Goal: Information Seeking & Learning: Learn about a topic

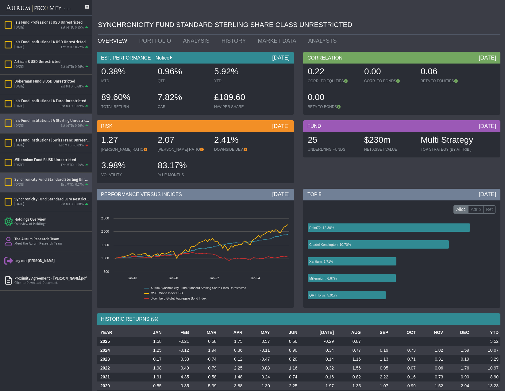
click at [51, 126] on div "[DATE] Est MTD: 0.26%" at bounding box center [51, 126] width 75 height 6
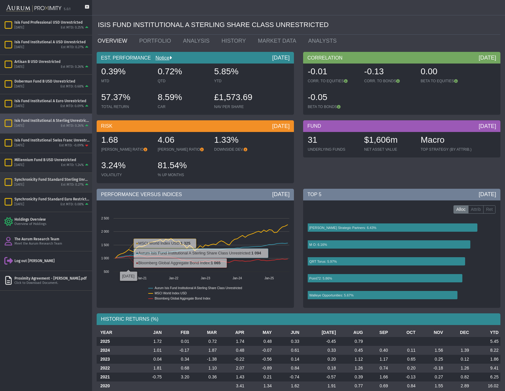
click at [47, 182] on div "Synchronicity Fund Standard Sterling Unrestricted" at bounding box center [51, 179] width 75 height 5
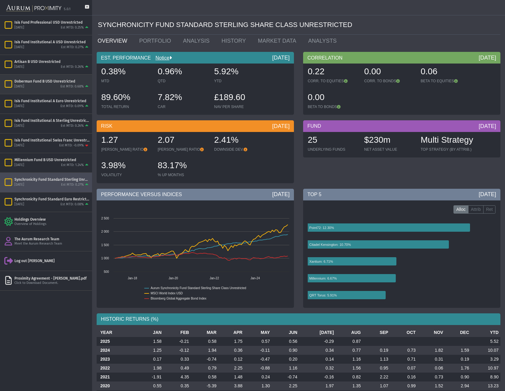
click at [53, 87] on div "[DATE] Est MTD: 0.68%" at bounding box center [51, 87] width 75 height 6
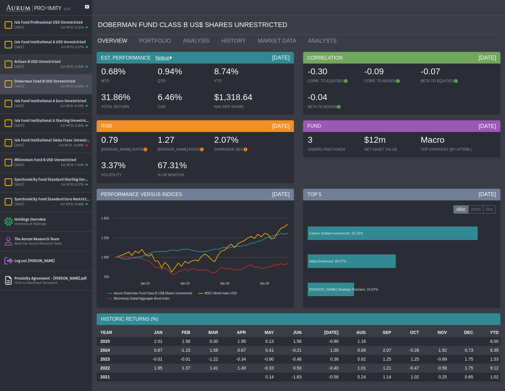
click at [37, 64] on div "Artisan B USD Unrestricted" at bounding box center [51, 61] width 75 height 5
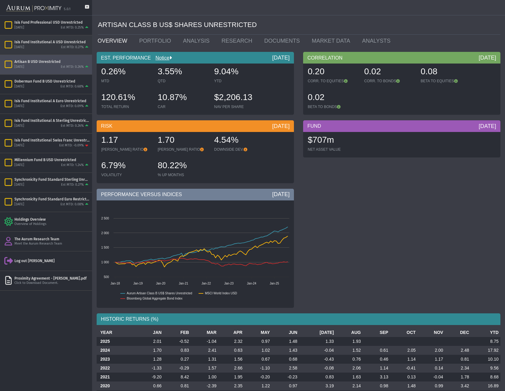
click at [68, 48] on div "Est MTD: 0.27%" at bounding box center [72, 47] width 23 height 5
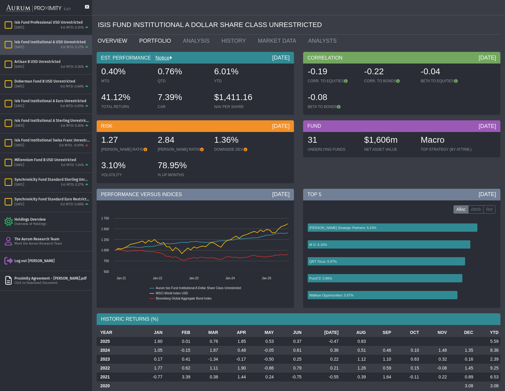
click at [152, 37] on link "PORTFOLIO" at bounding box center [157, 41] width 44 height 12
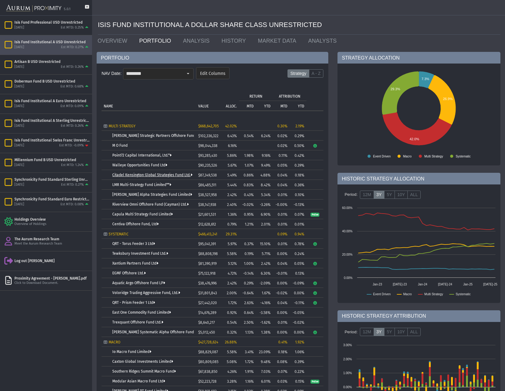
click at [142, 175] on link "Citadel Kensington Global Strategies Fund Ltd." at bounding box center [152, 175] width 80 height 4
